Goal: Check status: Check status

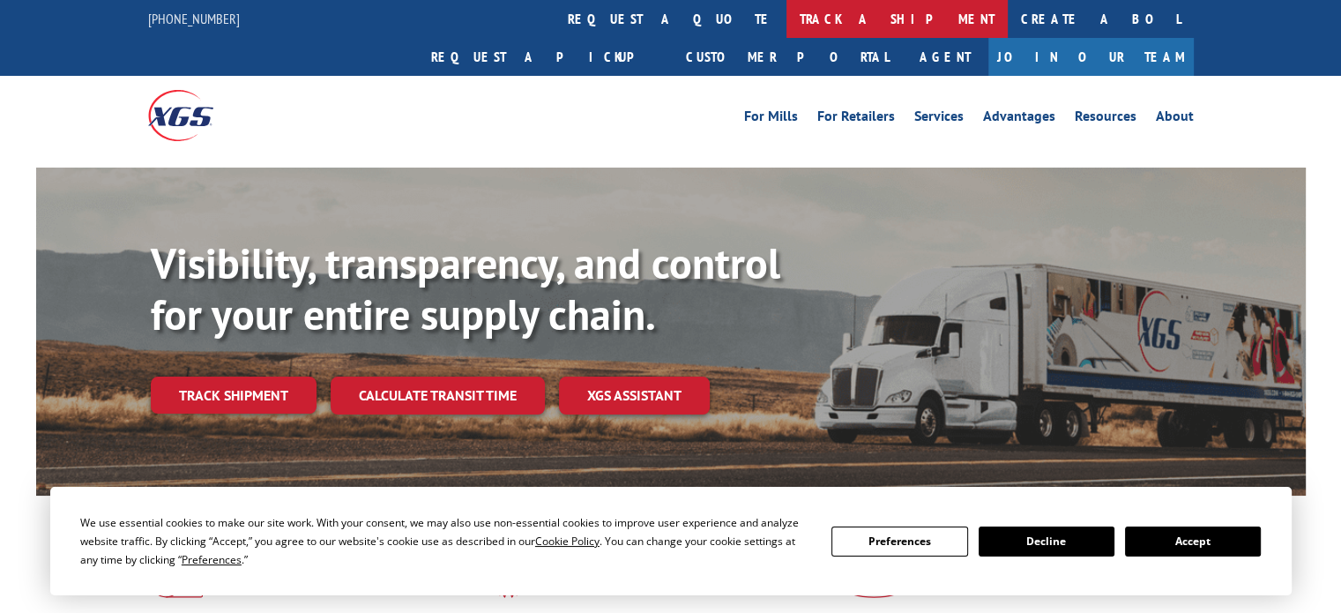
click at [787, 17] on link "track a shipment" at bounding box center [897, 19] width 221 height 38
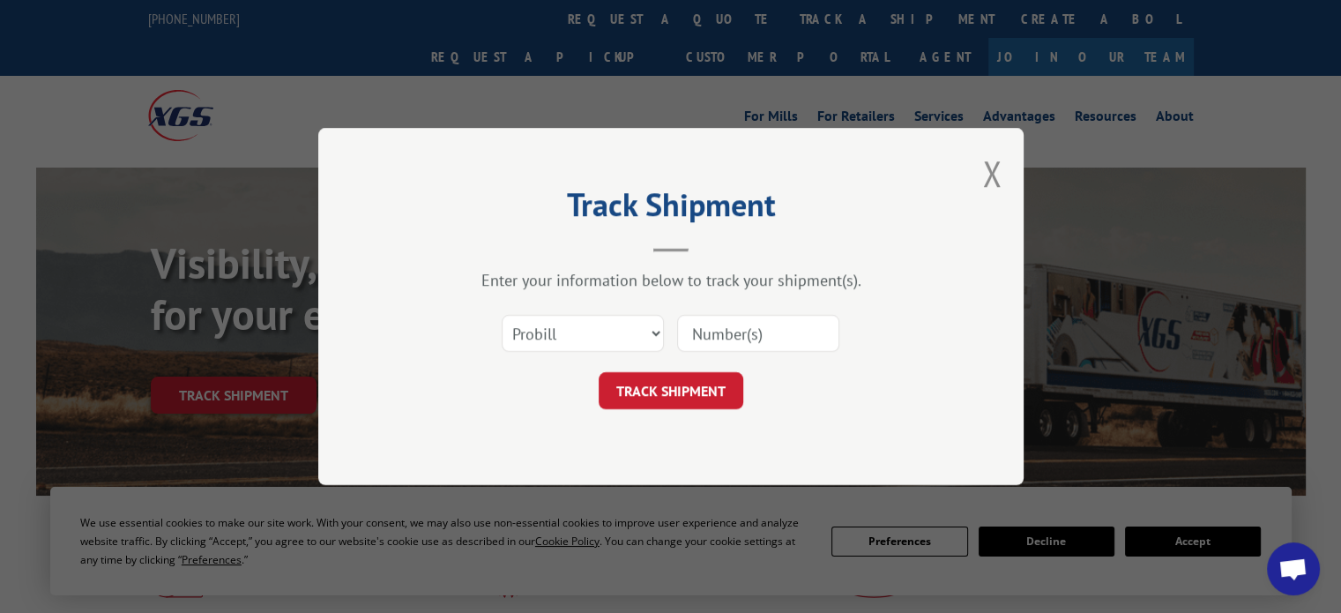
click at [709, 327] on input at bounding box center [758, 333] width 162 height 37
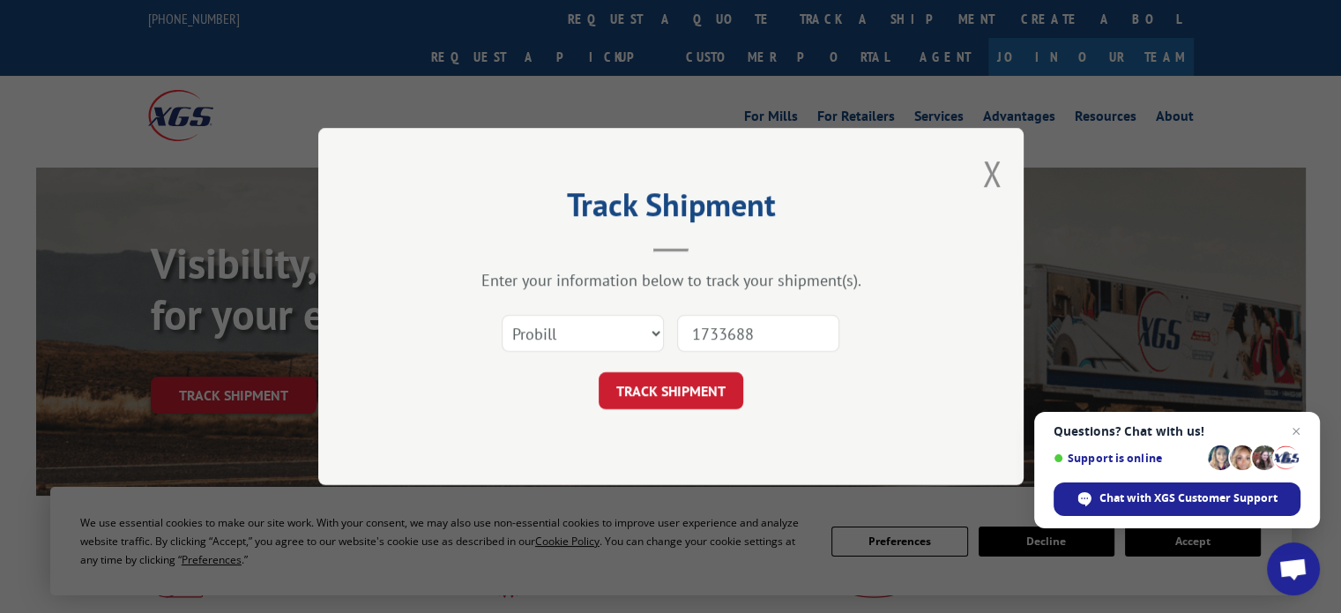
type input "17336880"
click button "TRACK SHIPMENT" at bounding box center [671, 390] width 145 height 37
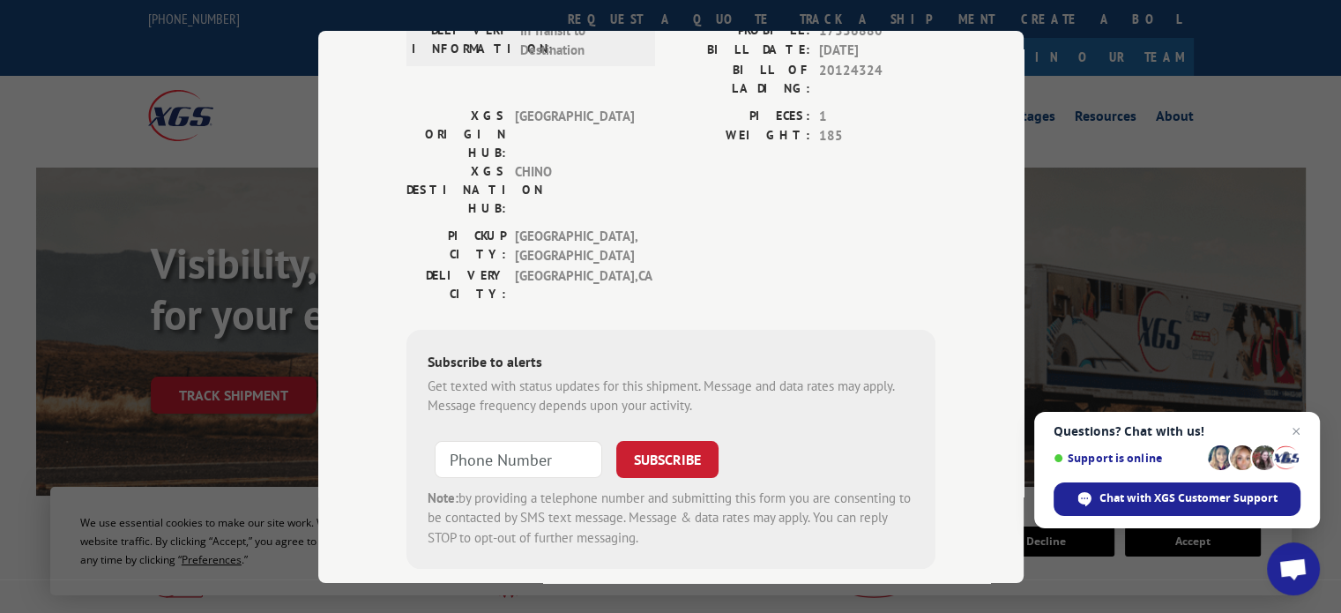
scroll to position [109, 0]
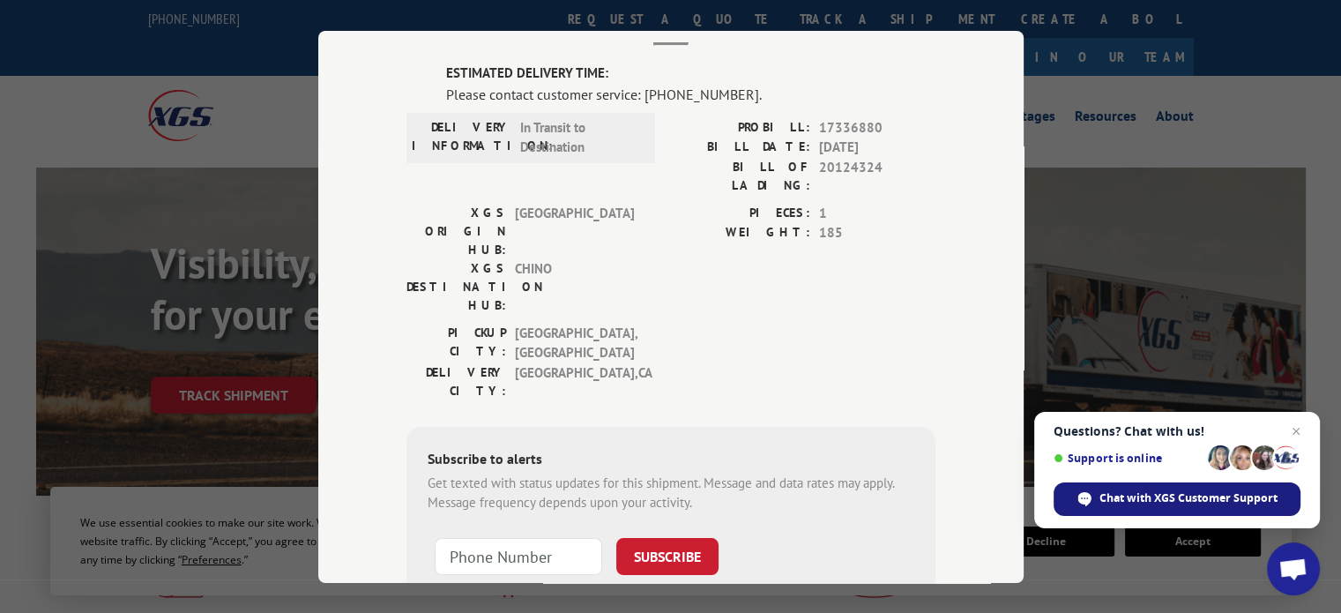
click at [1146, 493] on span "Chat with XGS Customer Support" at bounding box center [1189, 498] width 178 height 16
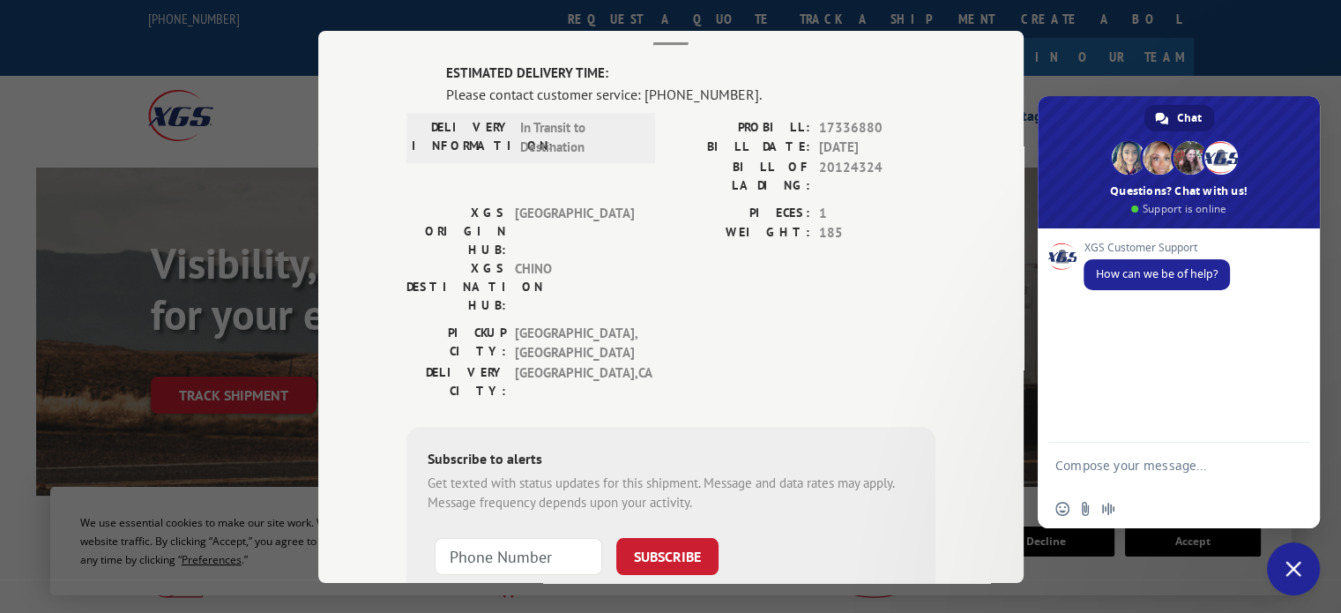
click at [1168, 471] on textarea "Compose your message..." at bounding box center [1160, 474] width 208 height 32
type textarea "update on 17336880"
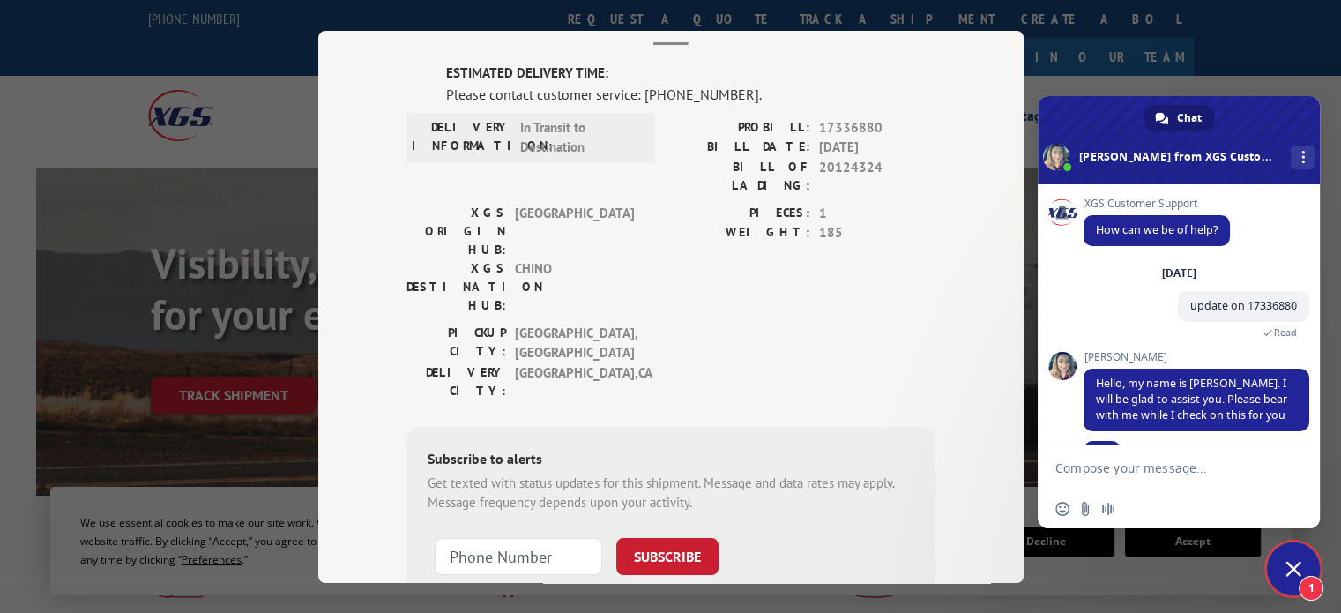
scroll to position [43, 0]
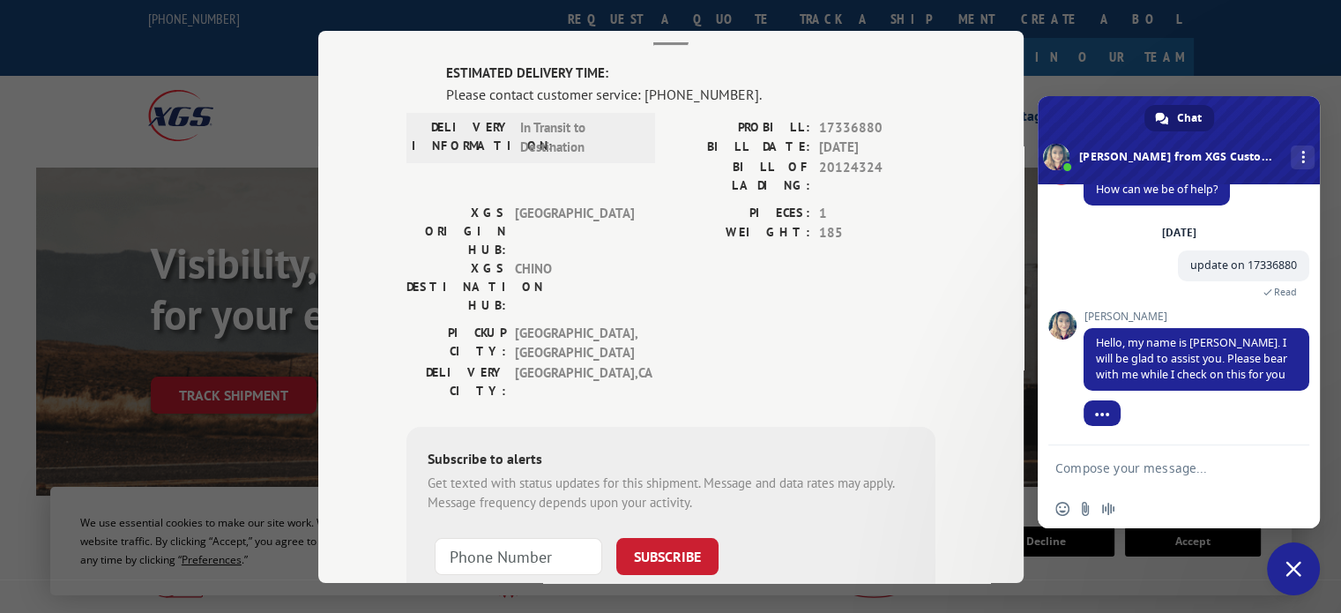
click at [1195, 465] on textarea "Compose your message..." at bounding box center [1160, 468] width 208 height 16
type textarea "thank you!"
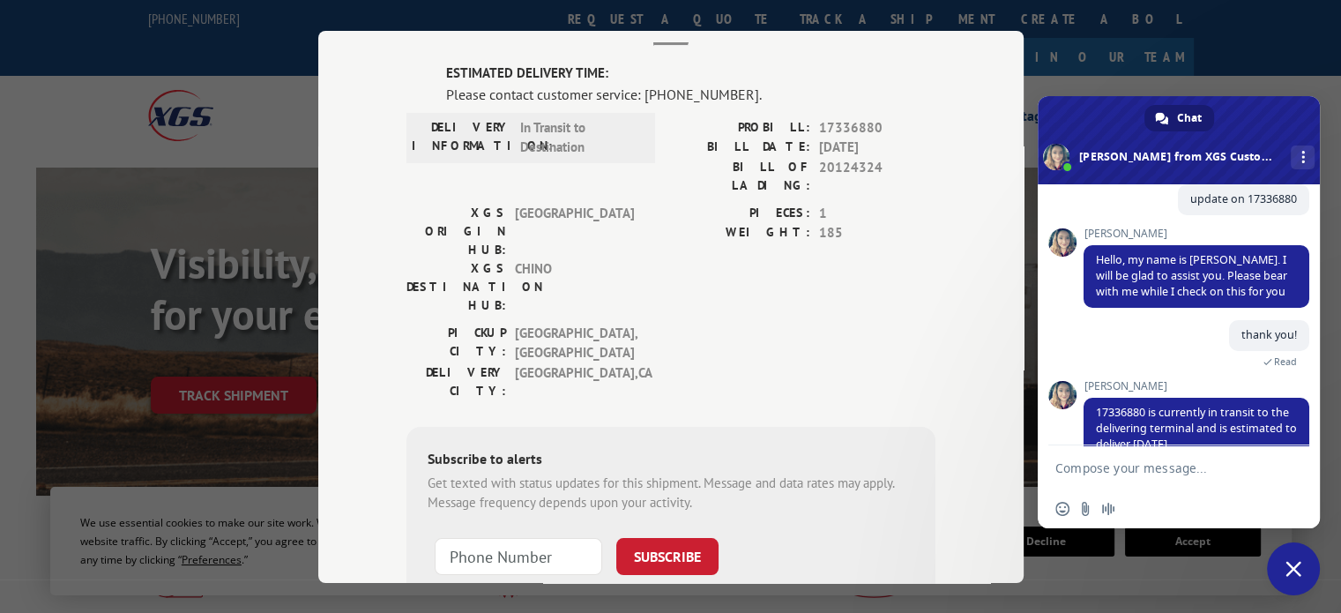
scroll to position [148, 0]
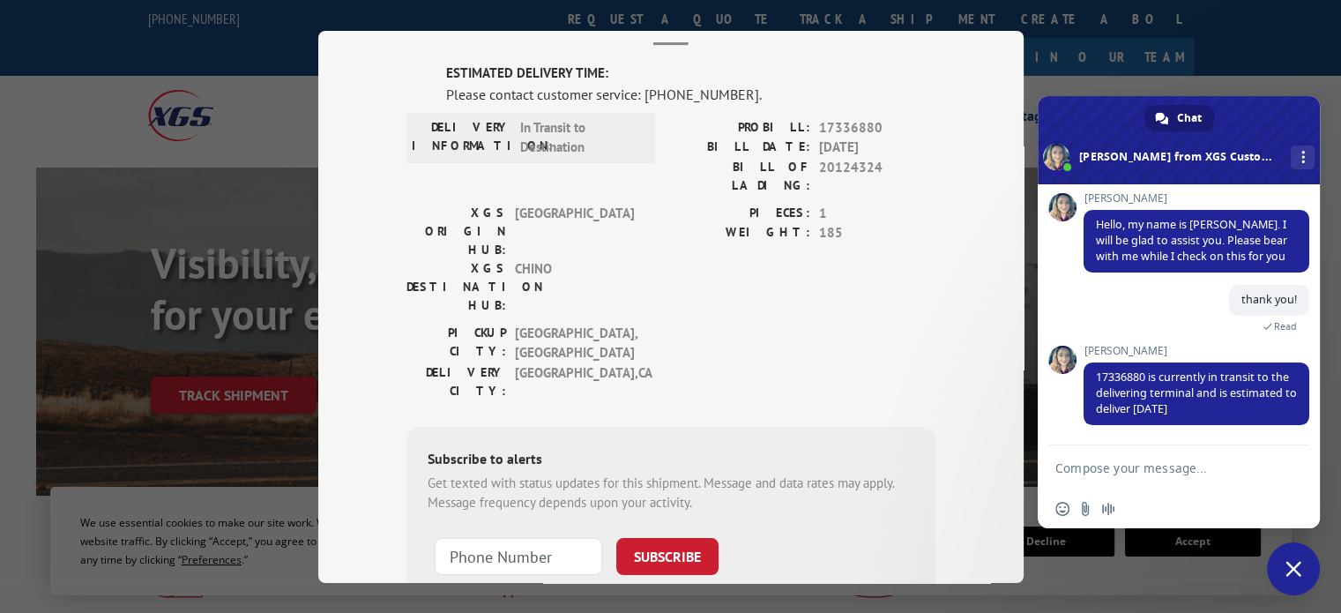
click at [1110, 457] on form at bounding box center [1160, 469] width 208 height 48
click at [1101, 470] on textarea "Compose your message..." at bounding box center [1160, 468] width 208 height 16
type textarea "okay great thank you!"
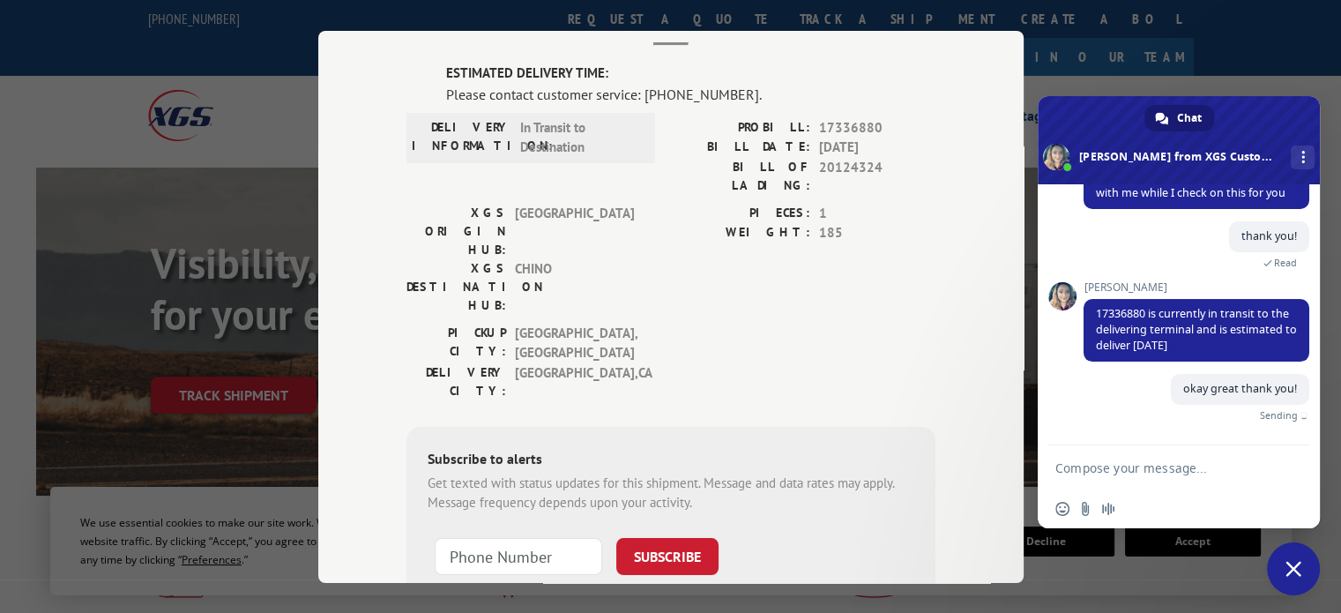
scroll to position [191, 0]
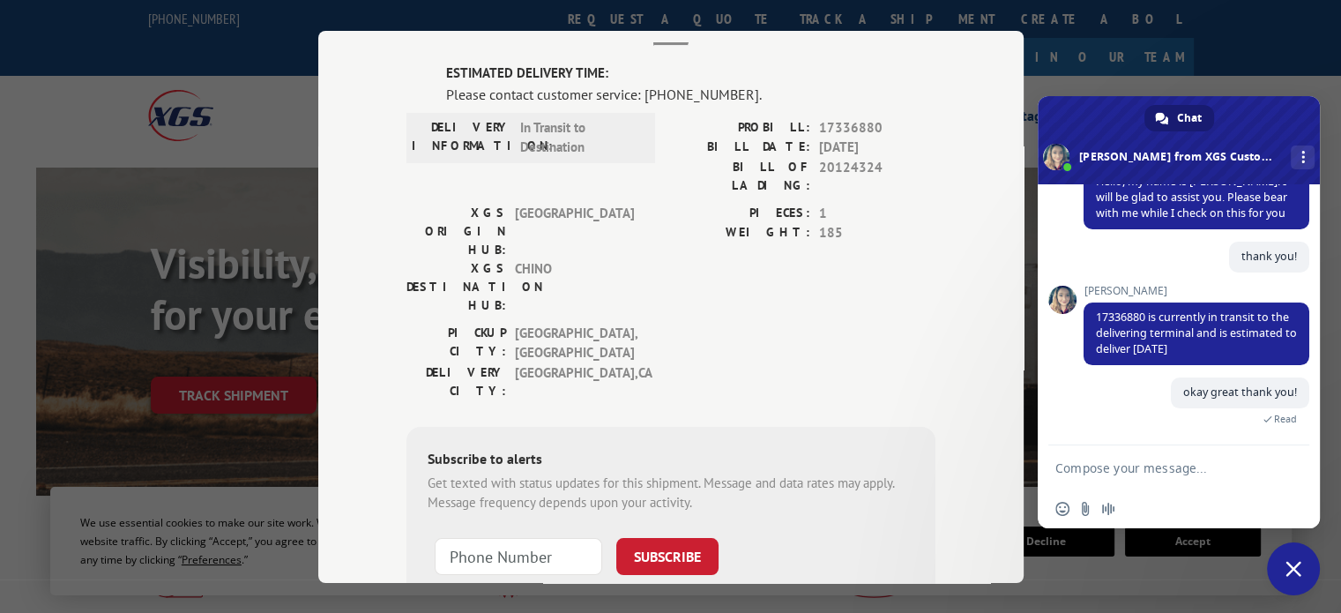
click at [829, 130] on span "17336880" at bounding box center [877, 127] width 116 height 20
copy span "17336880"
click at [1302, 161] on span "More channels" at bounding box center [1304, 157] width 4 height 12
click at [1294, 571] on span "Close chat" at bounding box center [1294, 569] width 16 height 16
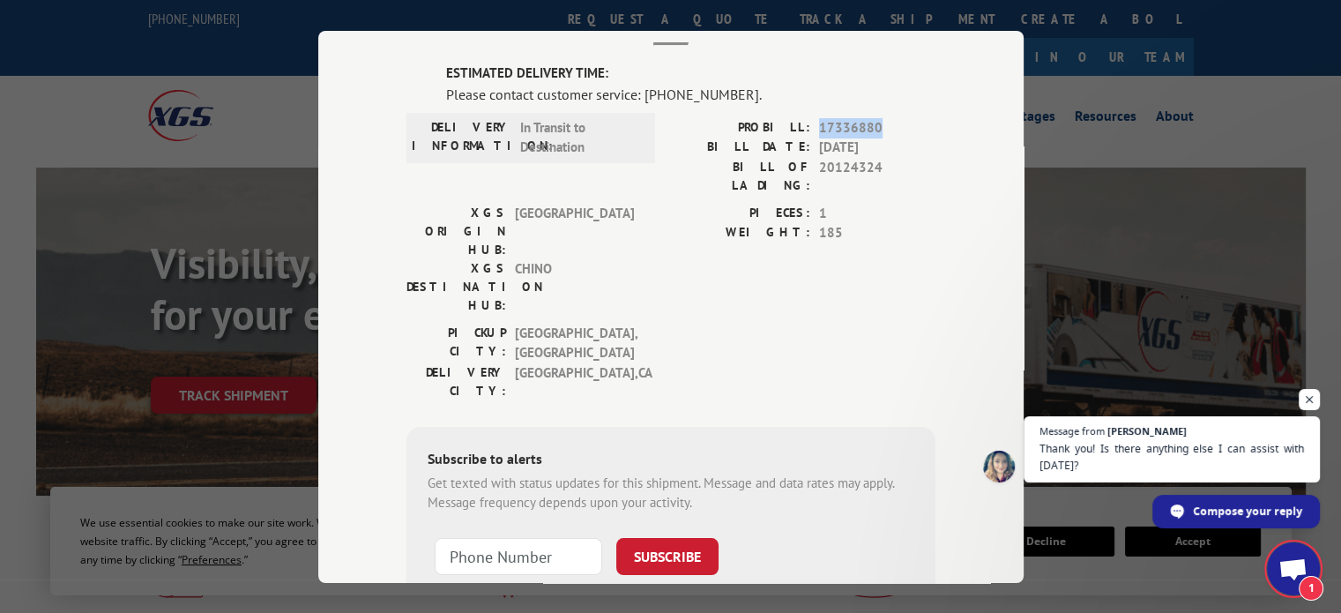
scroll to position [212, 0]
click at [1210, 461] on span "Thank you! Is there anything else I can assist with [DATE]?" at bounding box center [1172, 457] width 269 height 34
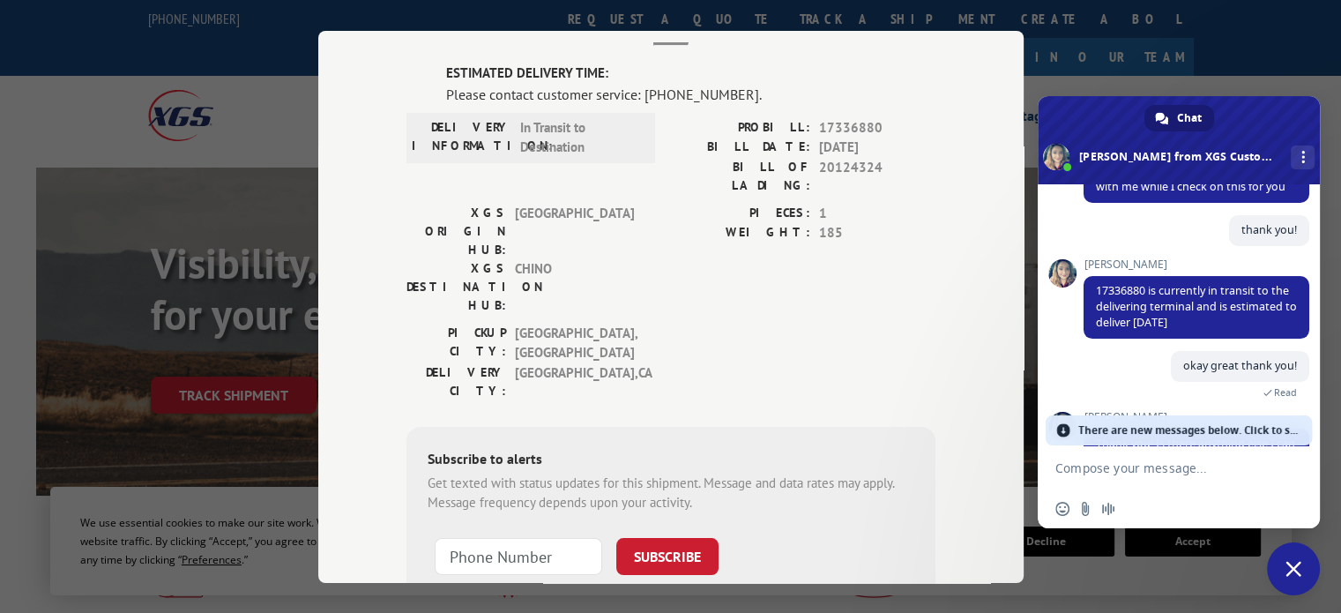
scroll to position [334, 0]
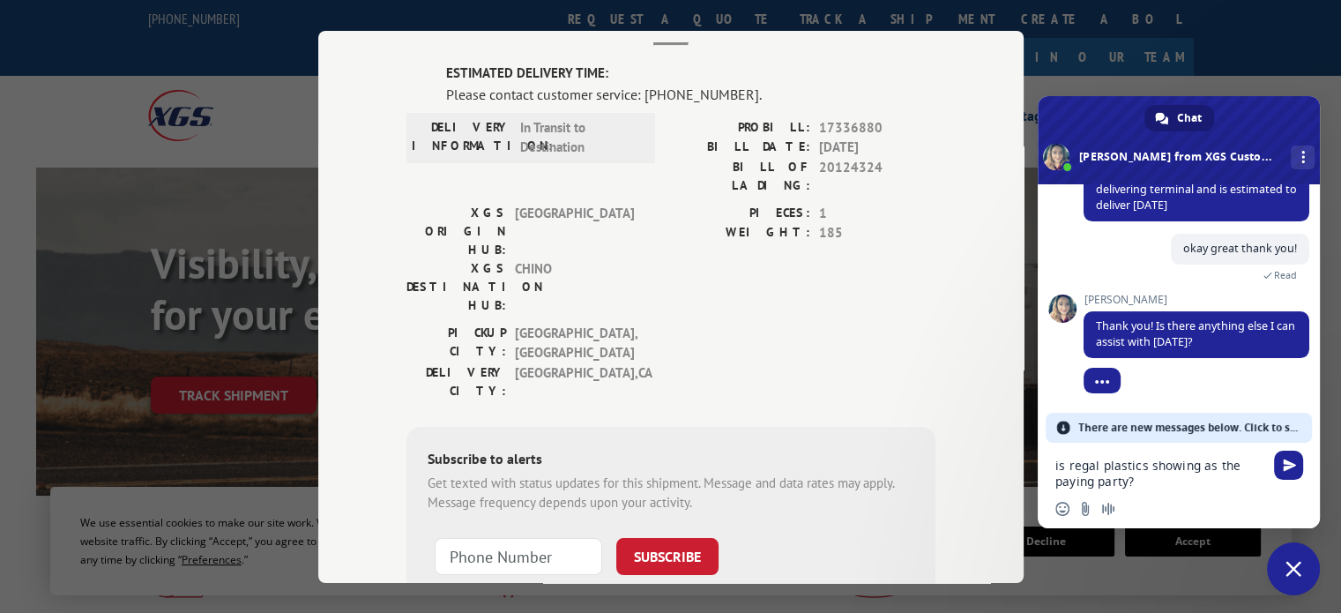
type textarea "is regal plastics showing as the paying party?"
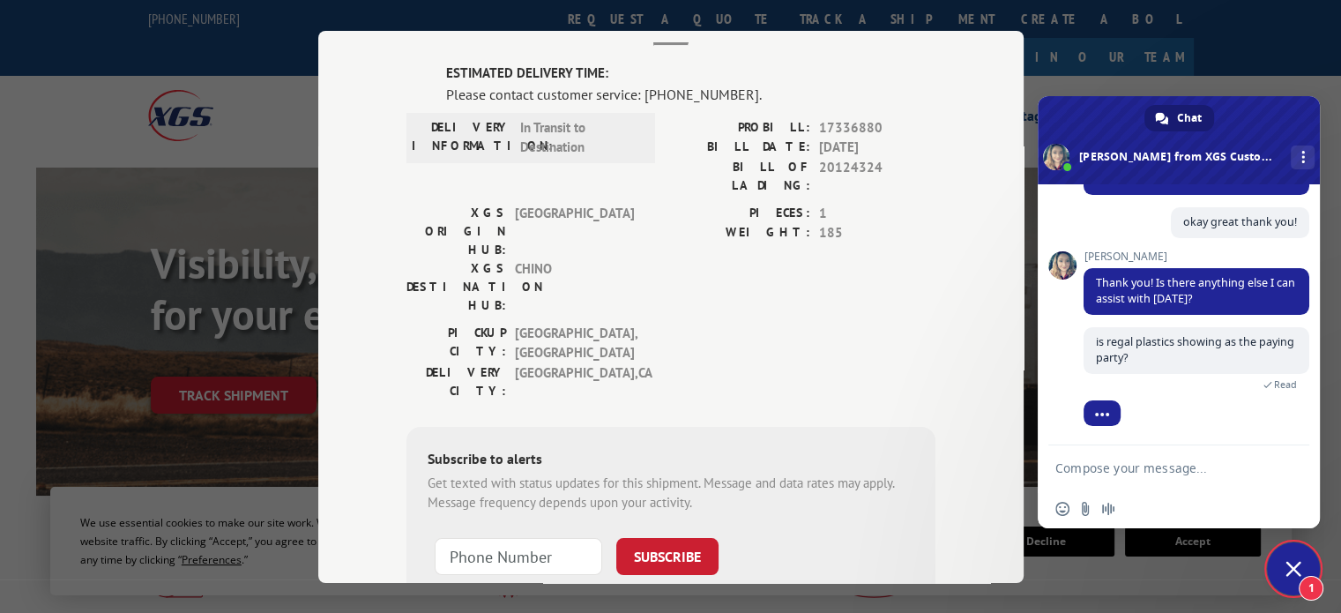
scroll to position [392, 0]
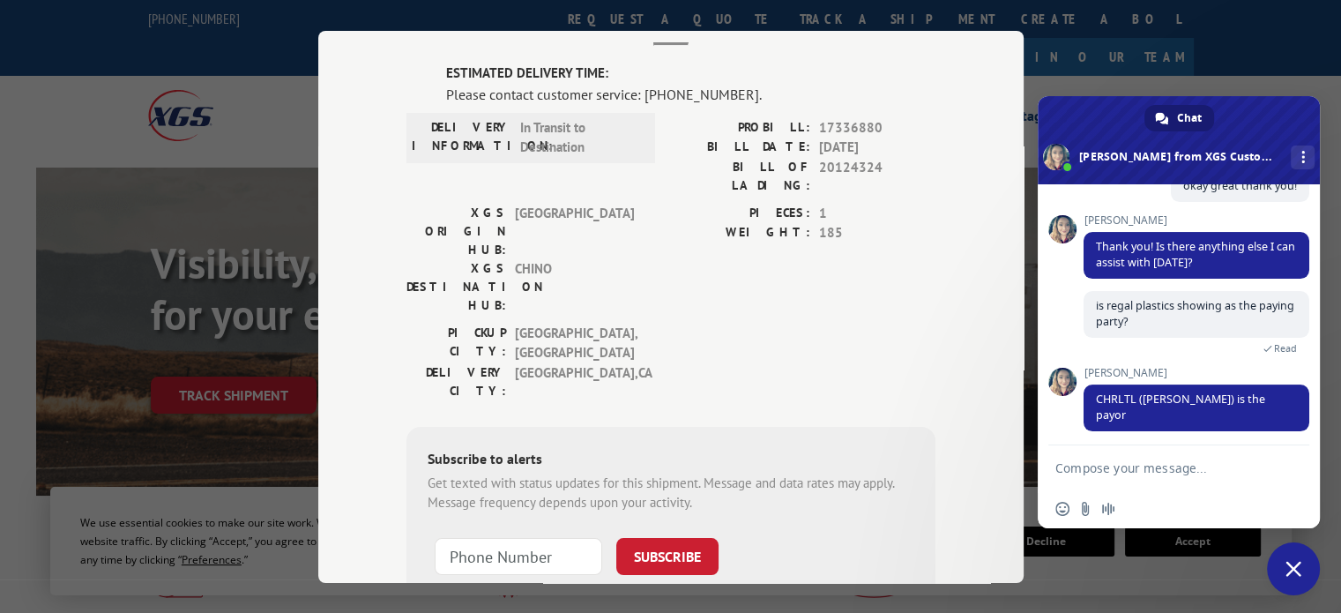
click at [1080, 472] on textarea "Compose your message..." at bounding box center [1160, 468] width 208 height 16
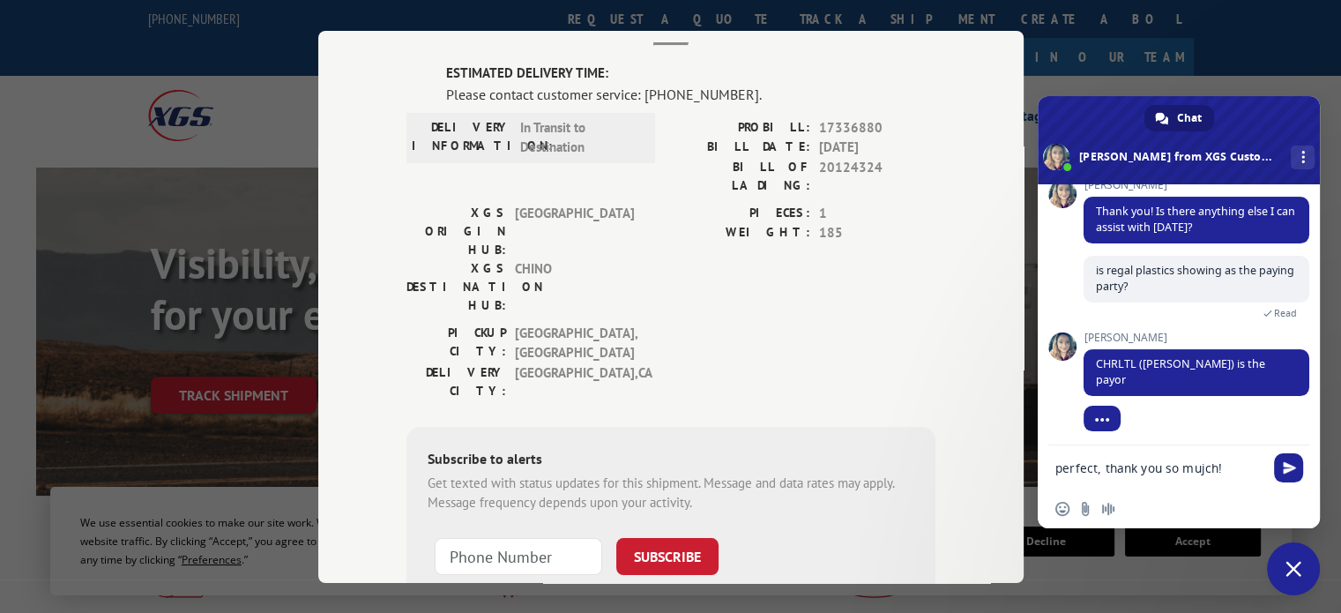
type textarea "perfect, thank you so mujch!!"
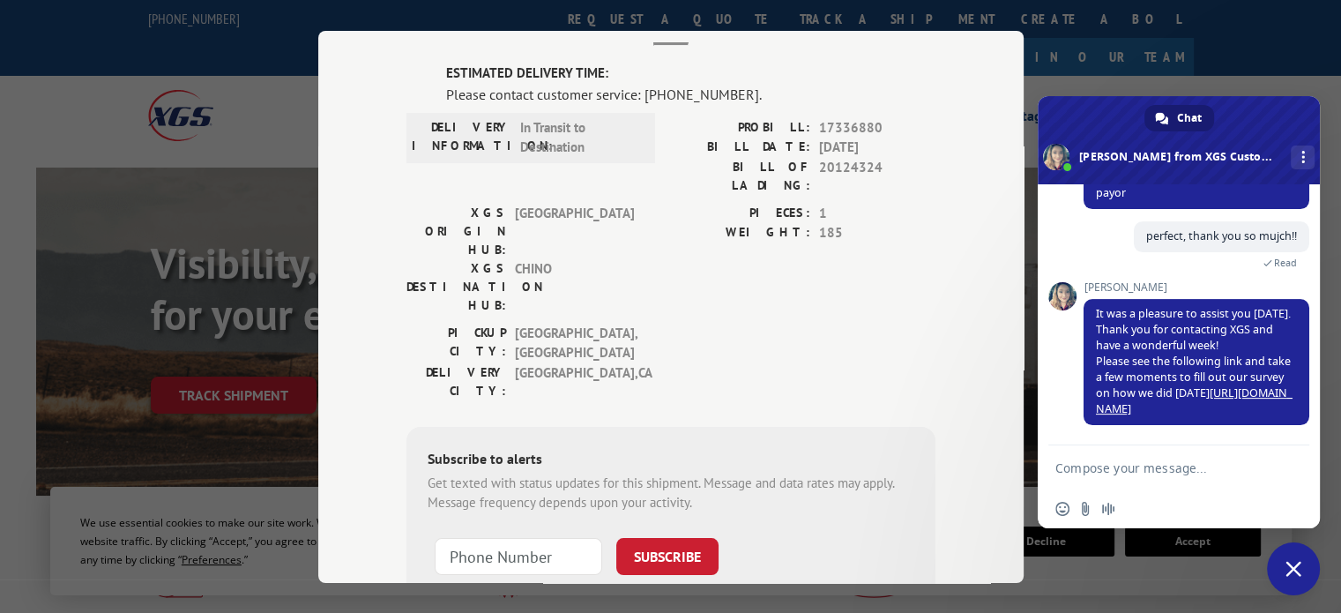
scroll to position [597, 0]
click at [1189, 412] on link "[URL][DOMAIN_NAME]" at bounding box center [1194, 400] width 197 height 31
click at [1305, 146] on div "More channels" at bounding box center [1303, 158] width 24 height 24
click at [1290, 576] on span "Close chat" at bounding box center [1294, 569] width 16 height 16
